Goal: Complete application form

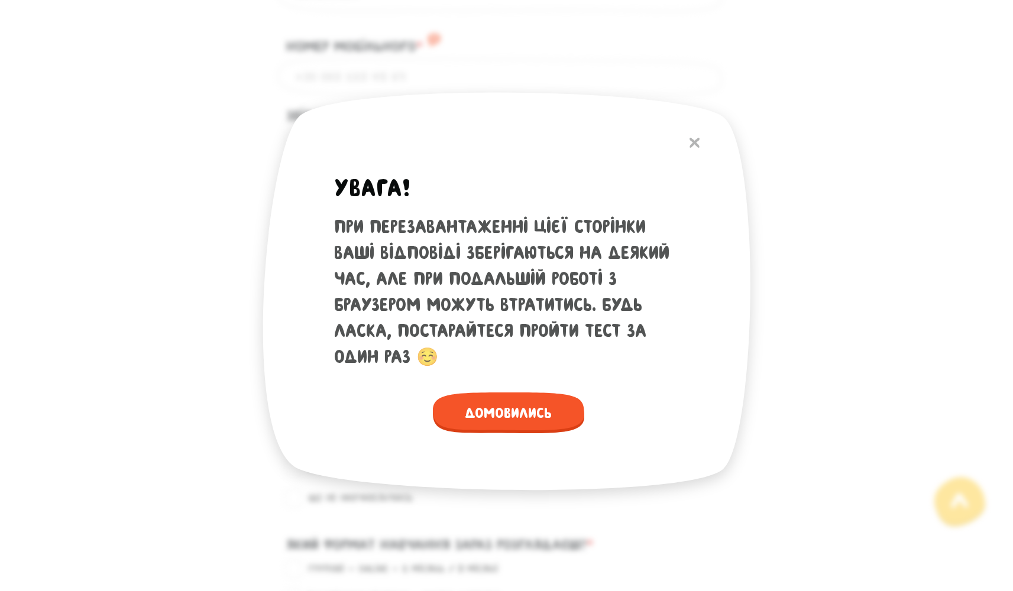
scroll to position [924, 0]
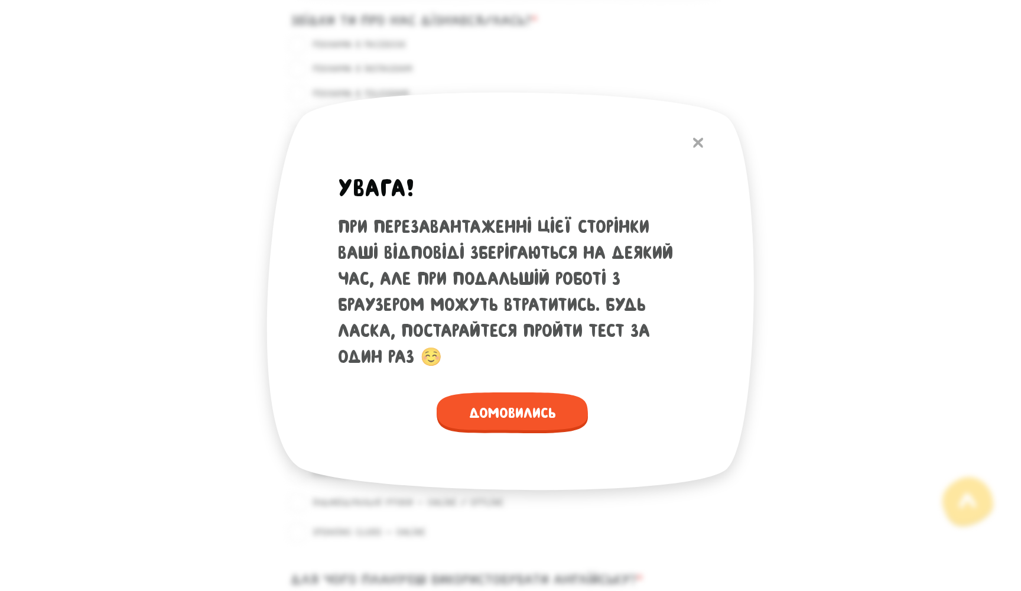
click at [695, 141] on img at bounding box center [698, 143] width 10 height 10
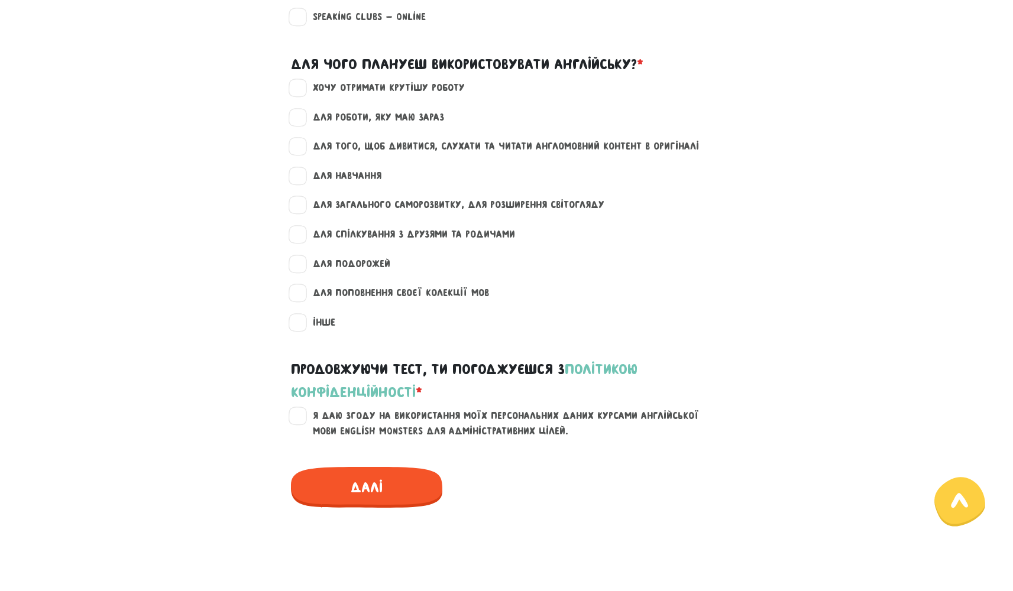
scroll to position [1440, 0]
click at [303, 408] on label "Я даю згоду на використання моїх персональних даних курсами англійської мови En…" at bounding box center [514, 423] width 422 height 30
click at [294, 408] on input "Я даю згоду на використання моїх персональних даних курсами англійської мови En…" at bounding box center [298, 414] width 9 height 12
checkbox input "true"
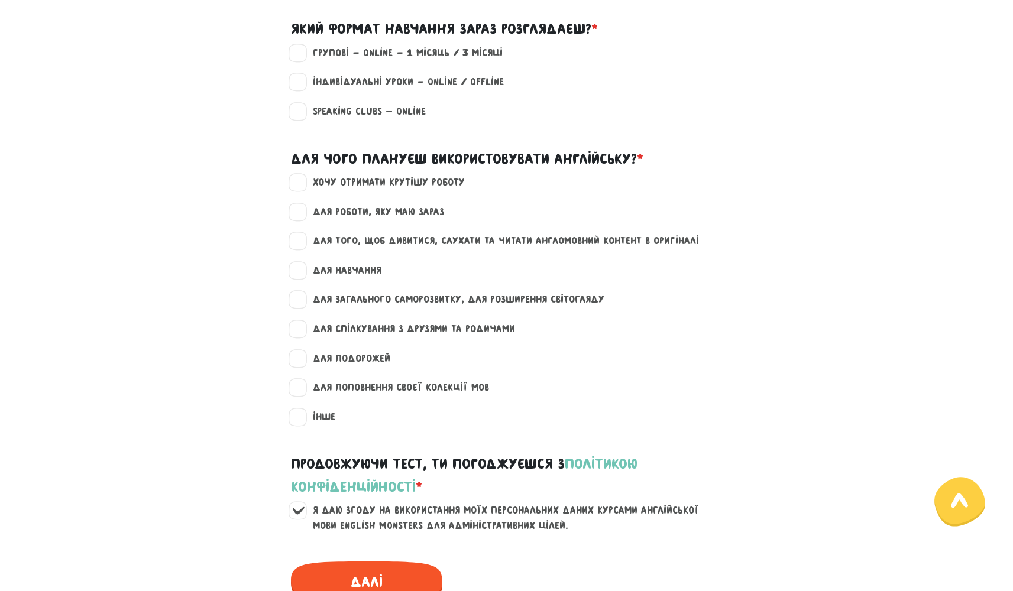
scroll to position [1344, 0]
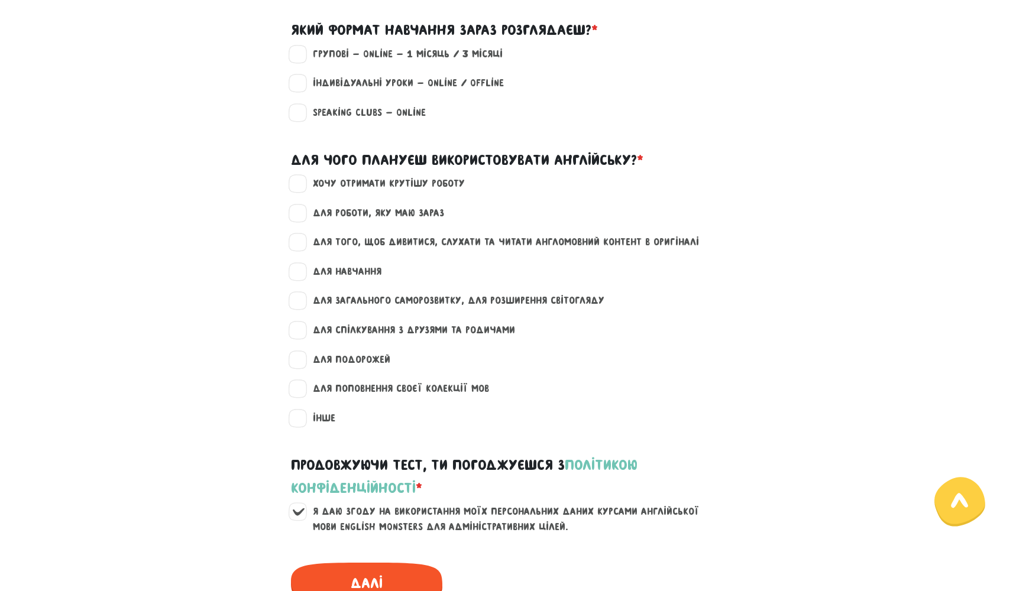
click at [303, 176] on label "хочу отримати крутішу роботу" at bounding box center [384, 183] width 162 height 15
click at [303, 176] on input "хочу отримати крутішу роботу" at bounding box center [298, 182] width 9 height 12
checkbox input "true"
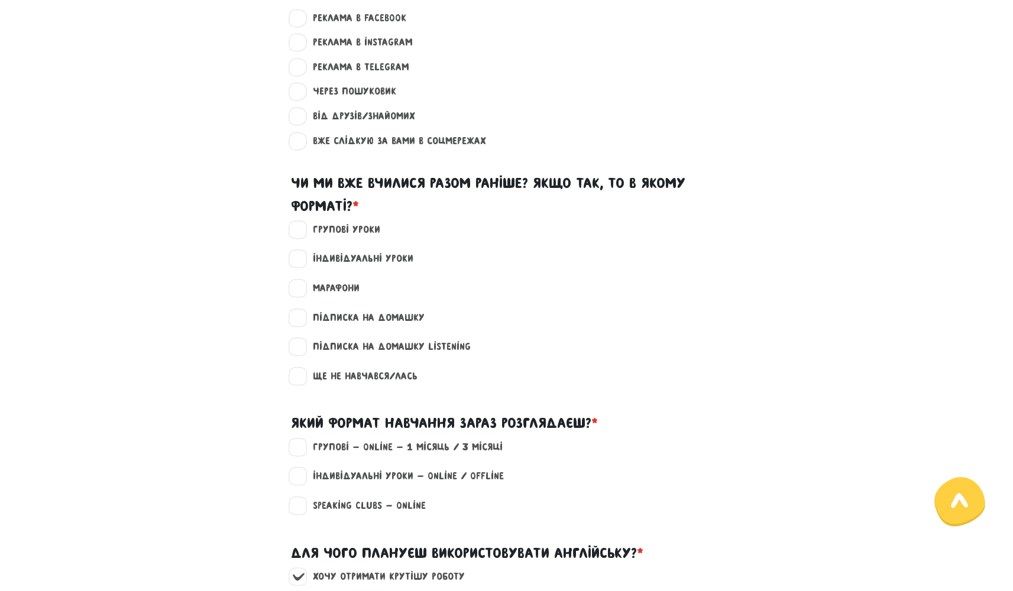
scroll to position [945, 0]
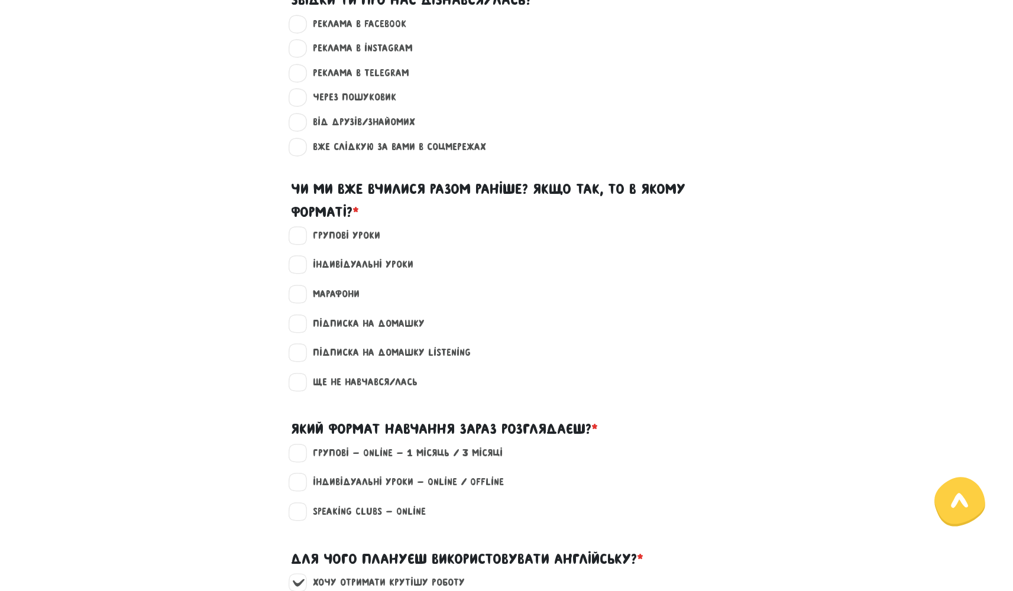
click at [303, 257] on label "Індивідуальні уроки" at bounding box center [358, 264] width 111 height 15
click at [300, 257] on input "Індивідуальні уроки" at bounding box center [298, 263] width 9 height 12
click at [303, 257] on label "Індивідуальні уроки" at bounding box center [358, 264] width 111 height 15
click at [300, 257] on input "Індивідуальні уроки" at bounding box center [298, 263] width 9 height 12
checkbox input "false"
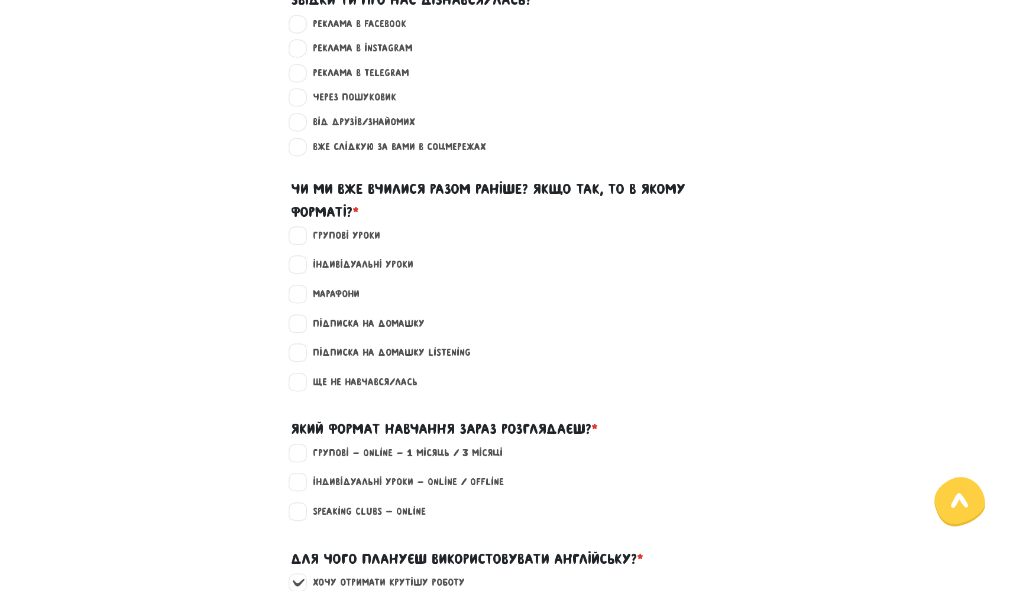
click at [303, 375] on label "Ще не навчався/лась" at bounding box center [360, 382] width 115 height 15
click at [298, 375] on input "Ще не навчався/лась" at bounding box center [298, 381] width 9 height 12
checkbox input "true"
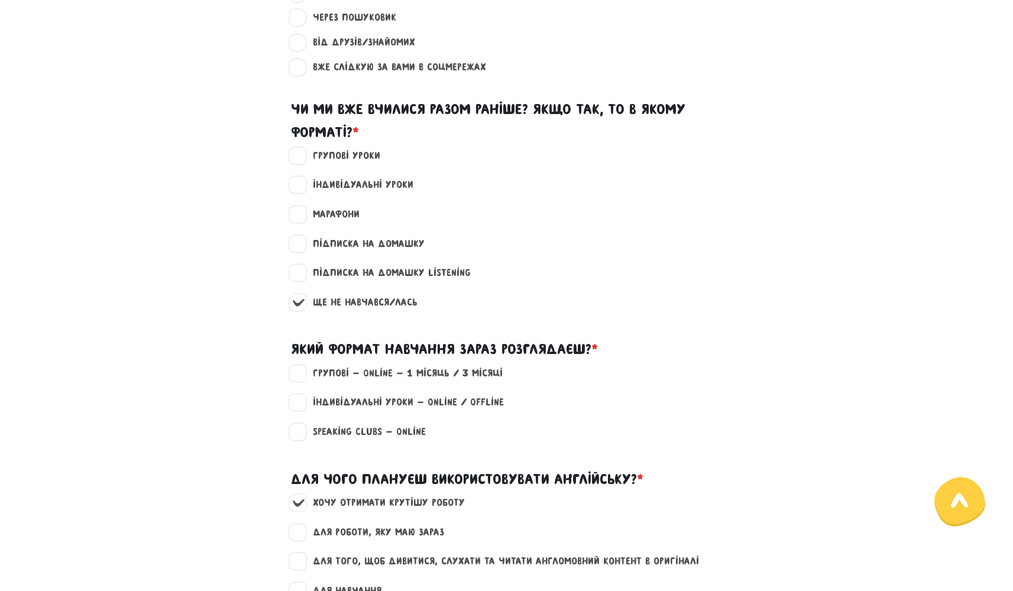
scroll to position [1045, 0]
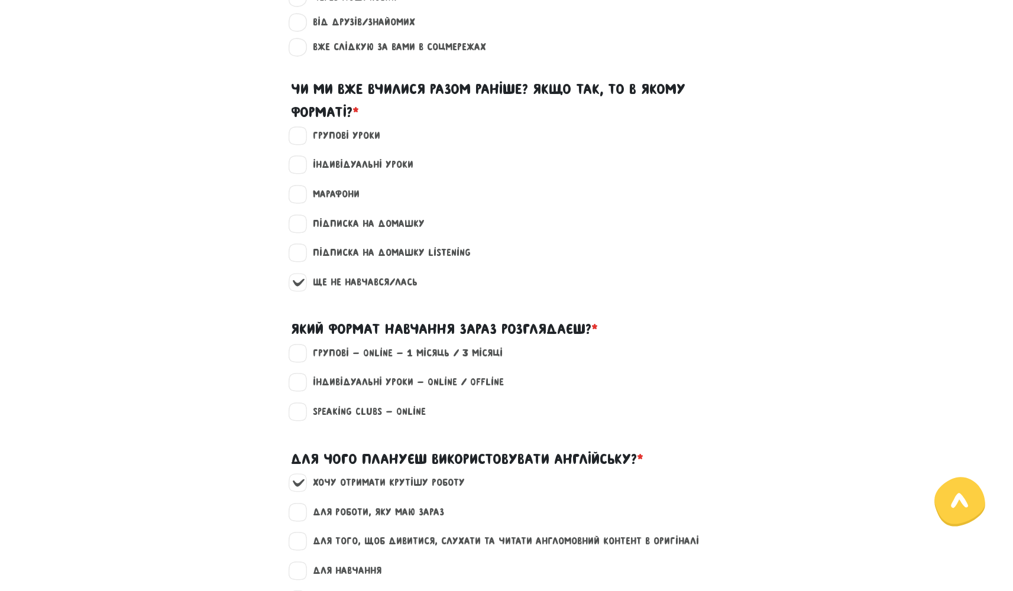
click at [303, 375] on label "Індивідуальні уроки - Online / Offline" at bounding box center [403, 382] width 201 height 15
click at [297, 375] on input "Індивідуальні уроки - Online / Offline" at bounding box center [298, 381] width 9 height 12
checkbox input "true"
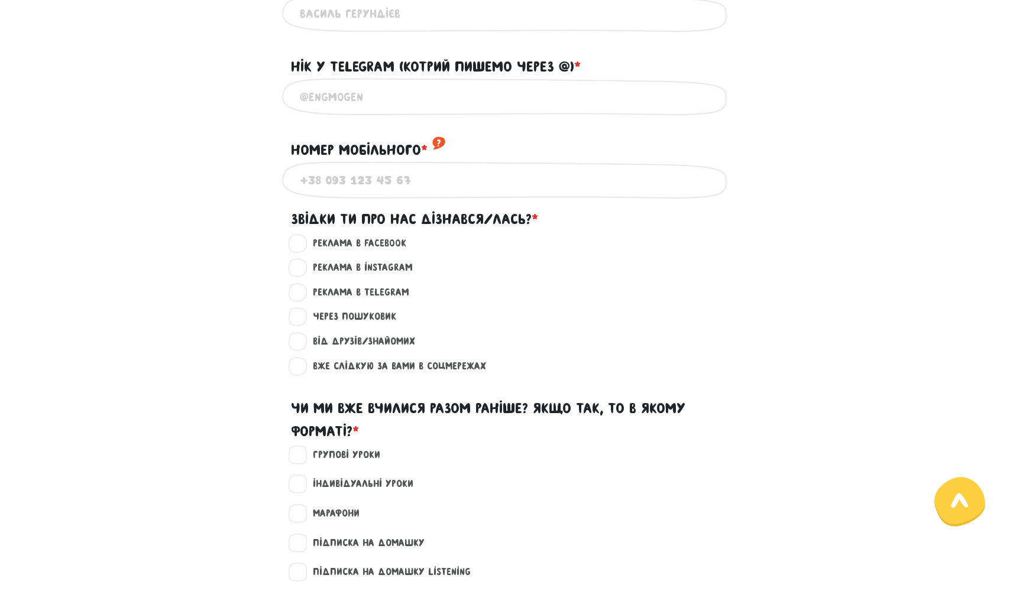
scroll to position [709, 0]
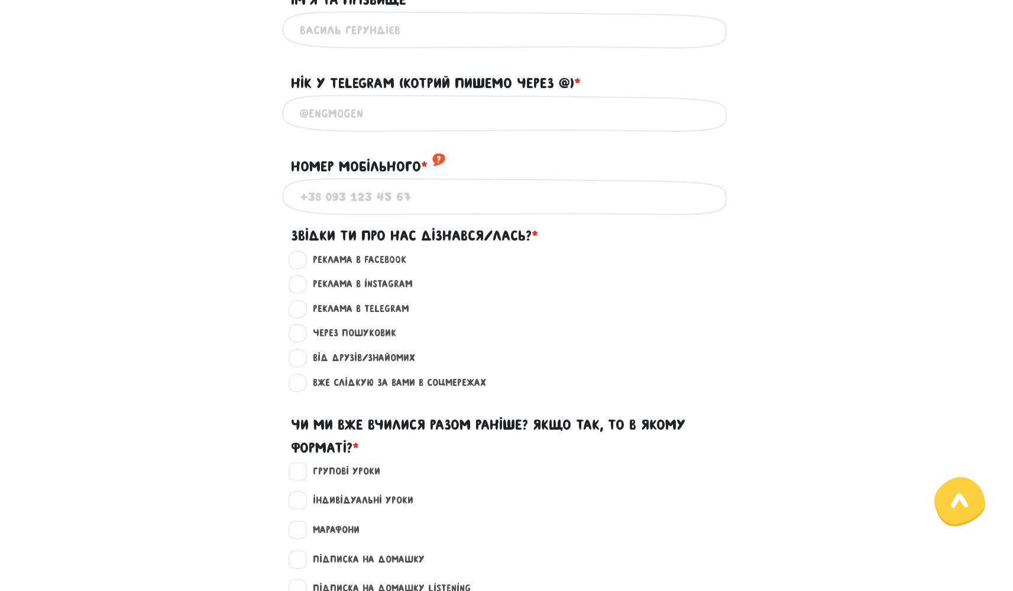
click at [303, 377] on label "Вже слідкую за вами в соцмережах ?" at bounding box center [394, 382] width 183 height 15
click at [298, 377] on input "Вже слідкую за вами в соцмережах ?" at bounding box center [298, 381] width 9 height 12
radio input "true"
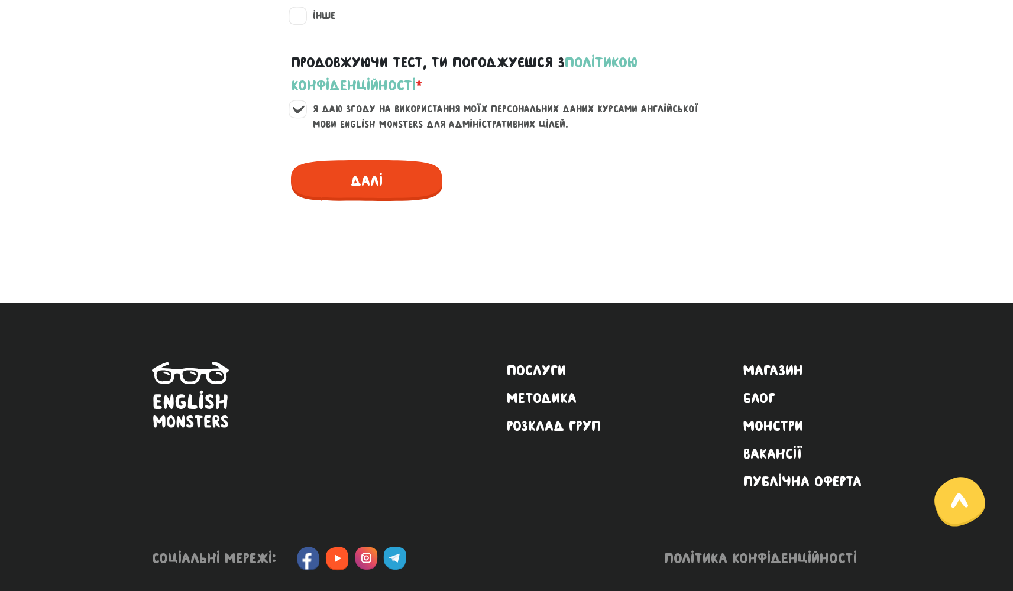
click at [371, 162] on span "Далі" at bounding box center [366, 180] width 151 height 41
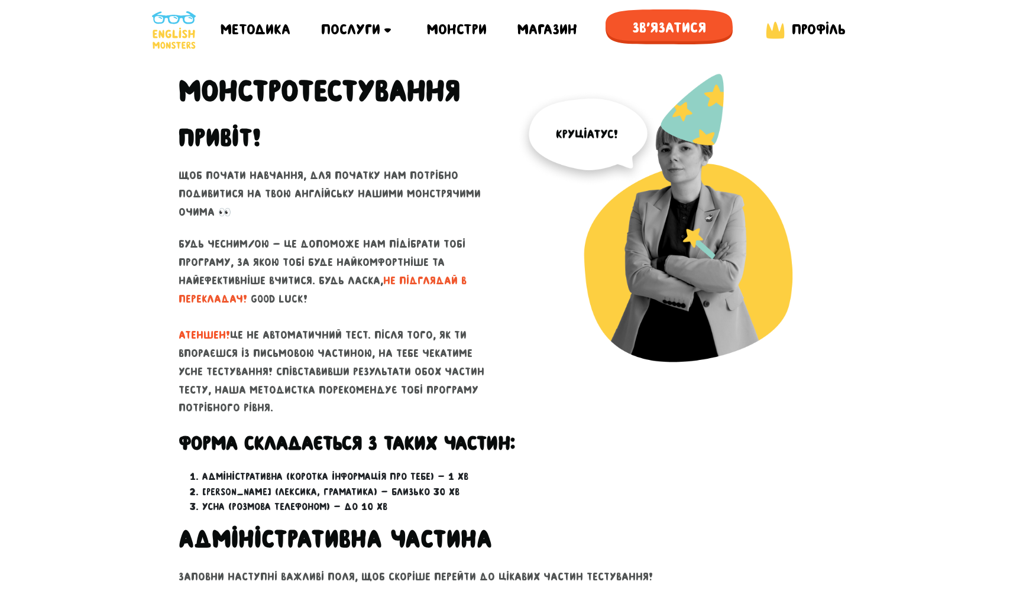
scroll to position [0, 0]
click at [819, 27] on span "Профіль" at bounding box center [818, 29] width 54 height 16
